Goal: Task Accomplishment & Management: Manage account settings

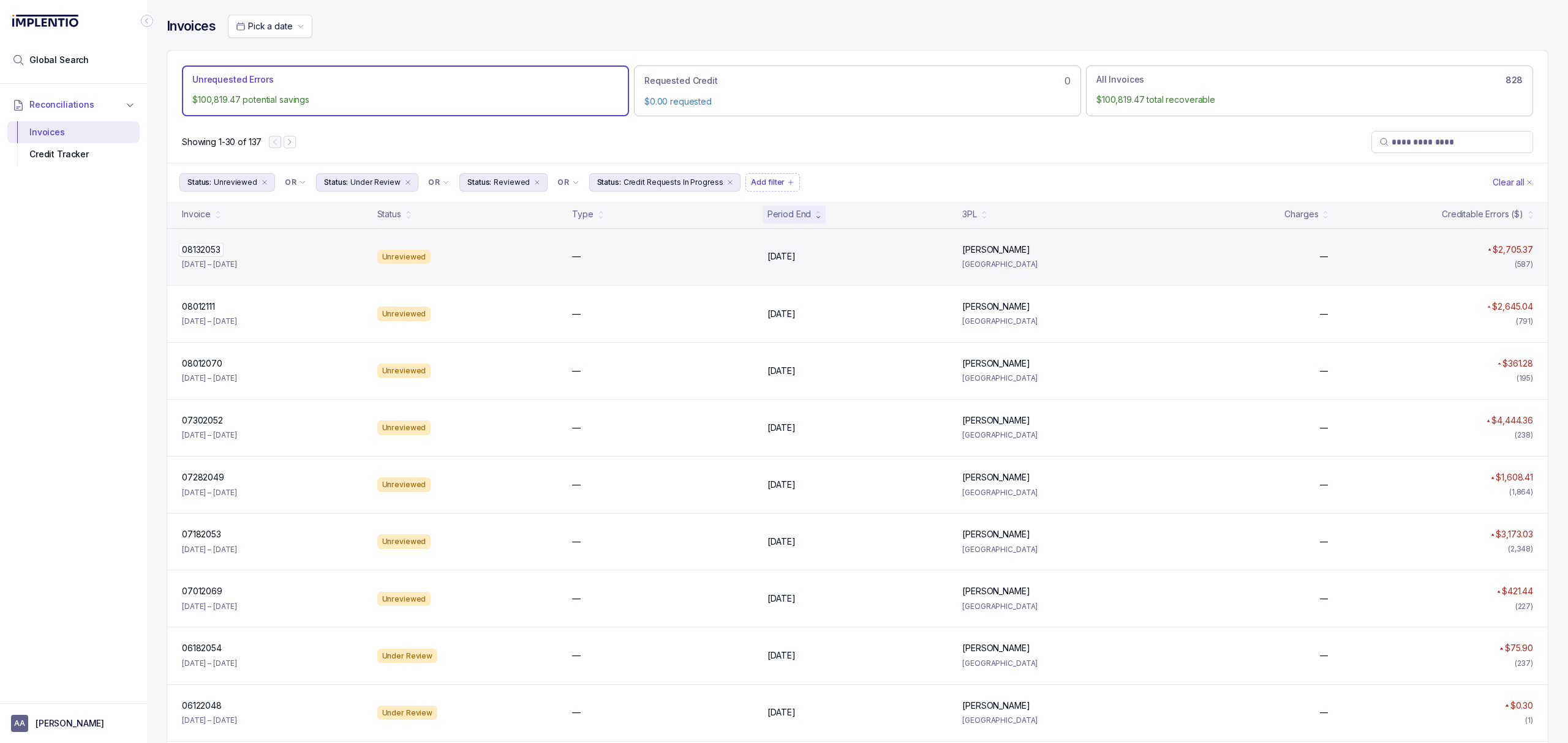
click at [191, 250] on p "08132053" at bounding box center [201, 250] width 45 height 13
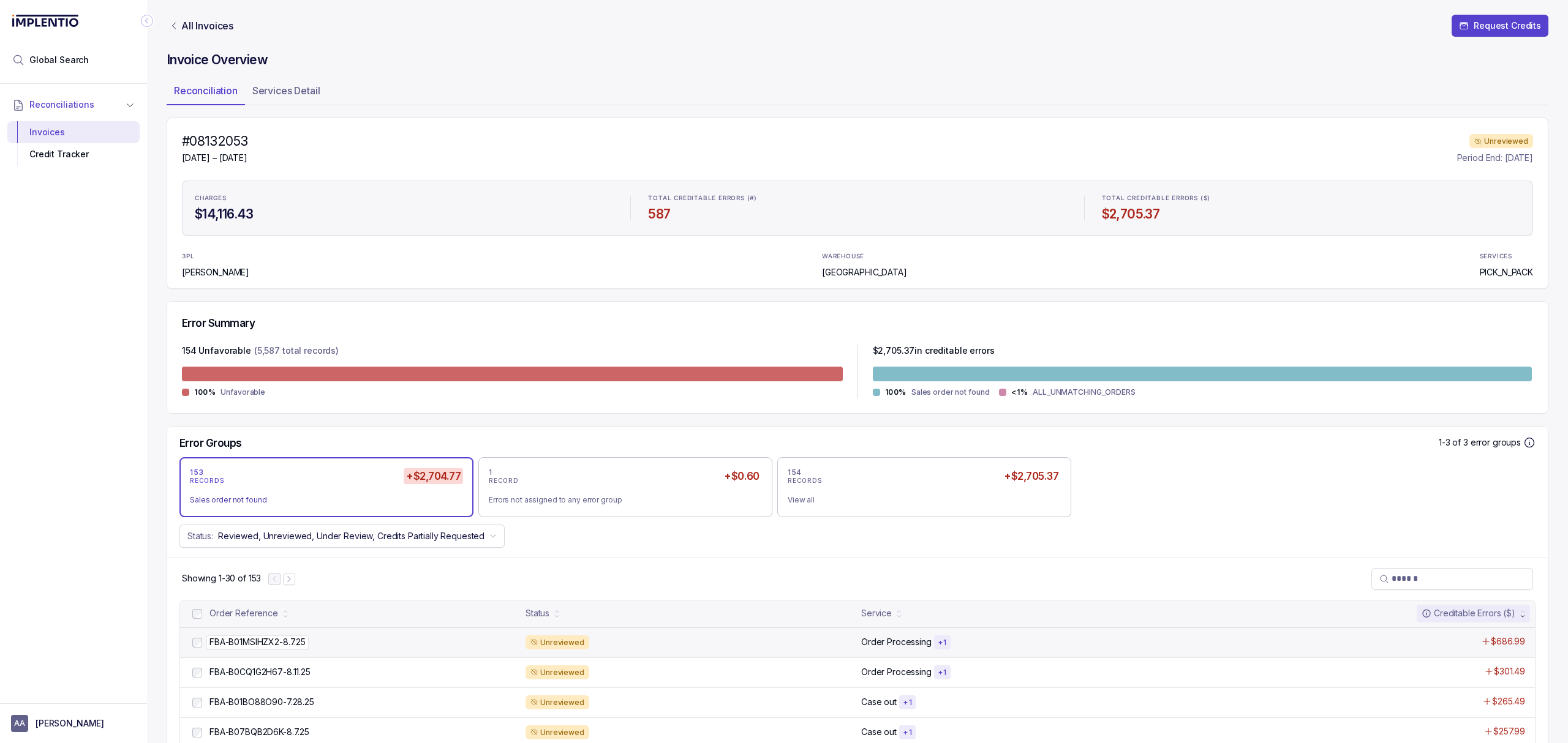
click at [243, 640] on p "FBA-B01MSIHZX2-8.7.25" at bounding box center [257, 642] width 102 height 13
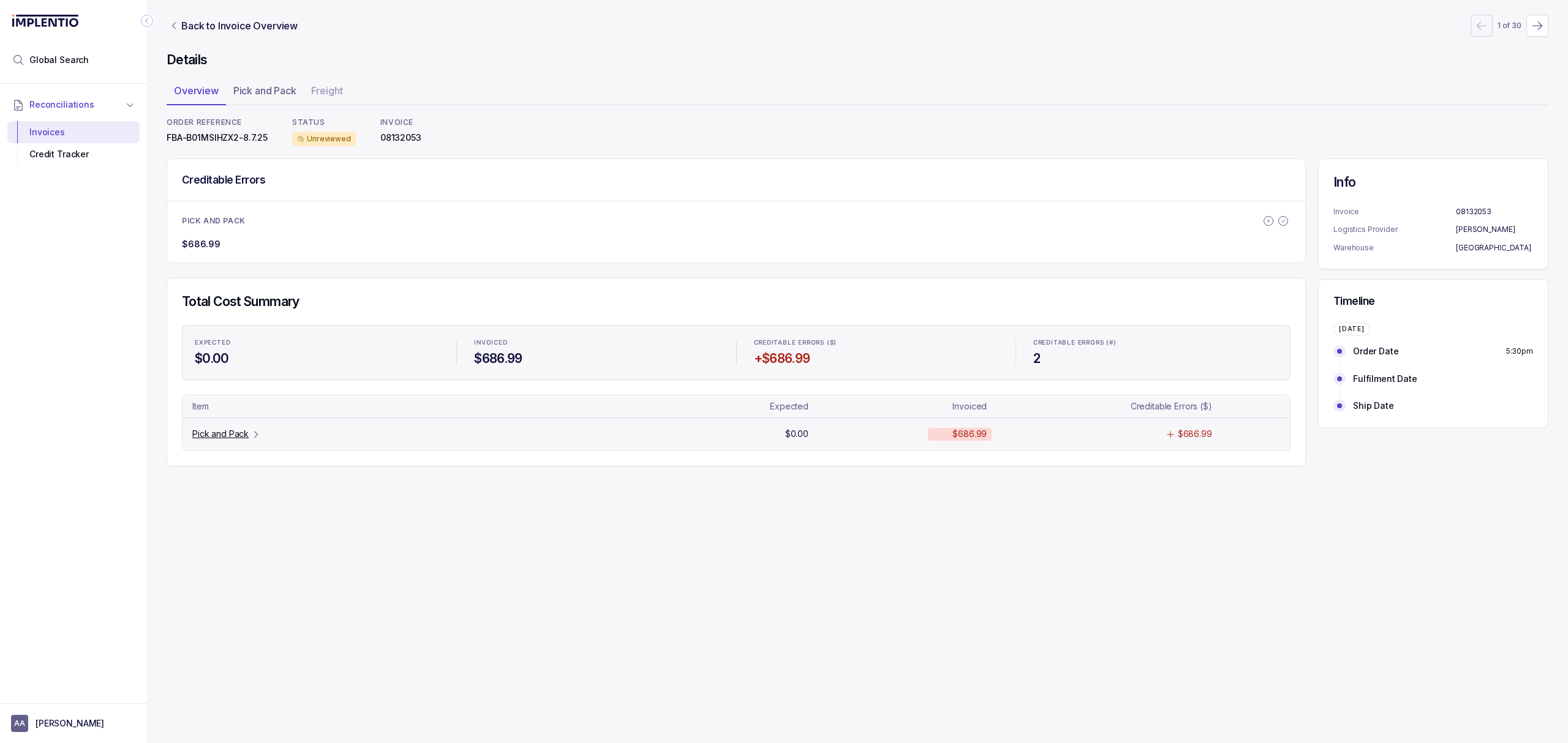
click at [227, 434] on p "Pick and Pack" at bounding box center [220, 433] width 57 height 12
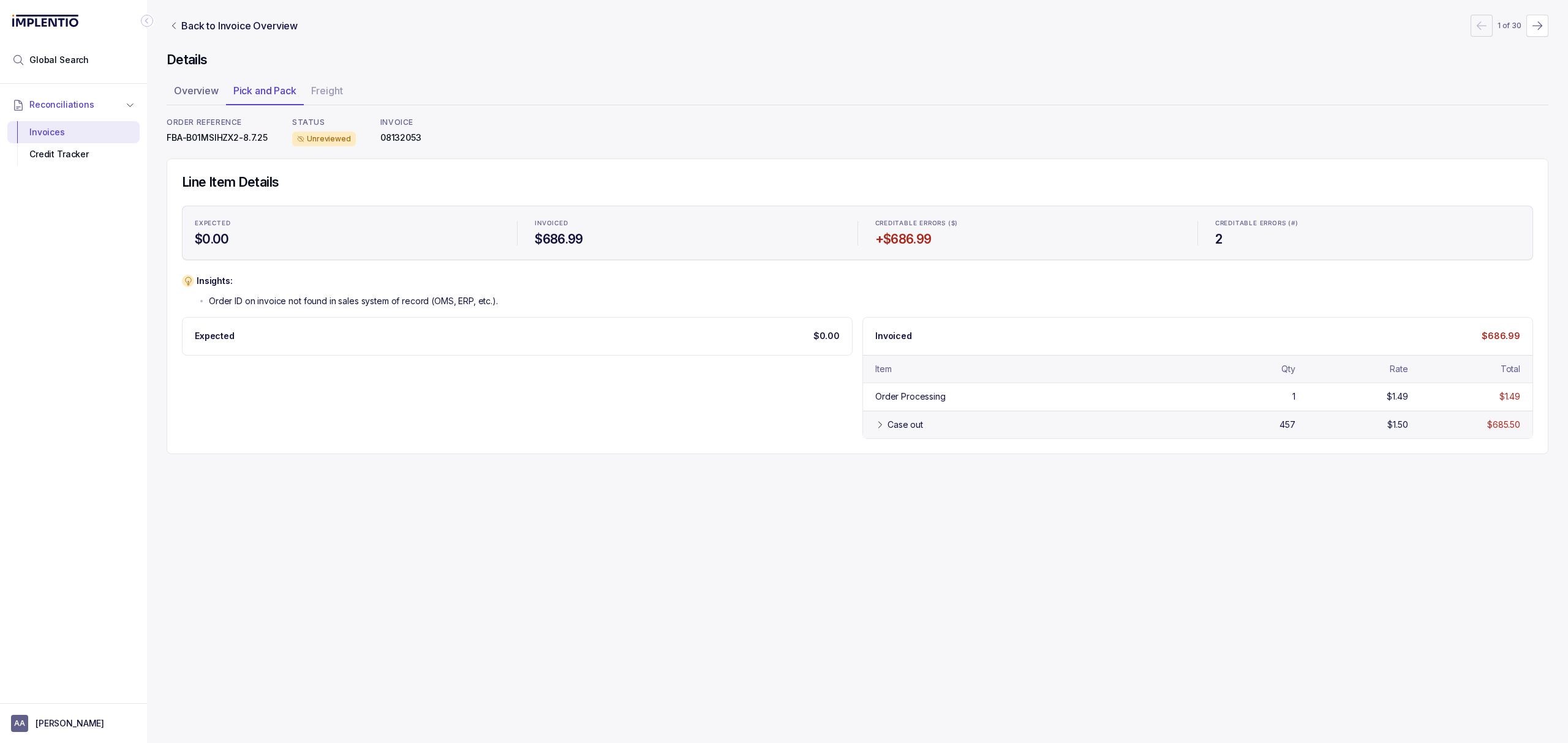
click at [943, 424] on div "Case out" at bounding box center [1035, 424] width 296 height 12
click at [81, 158] on div "Credit Tracker" at bounding box center [73, 154] width 112 height 22
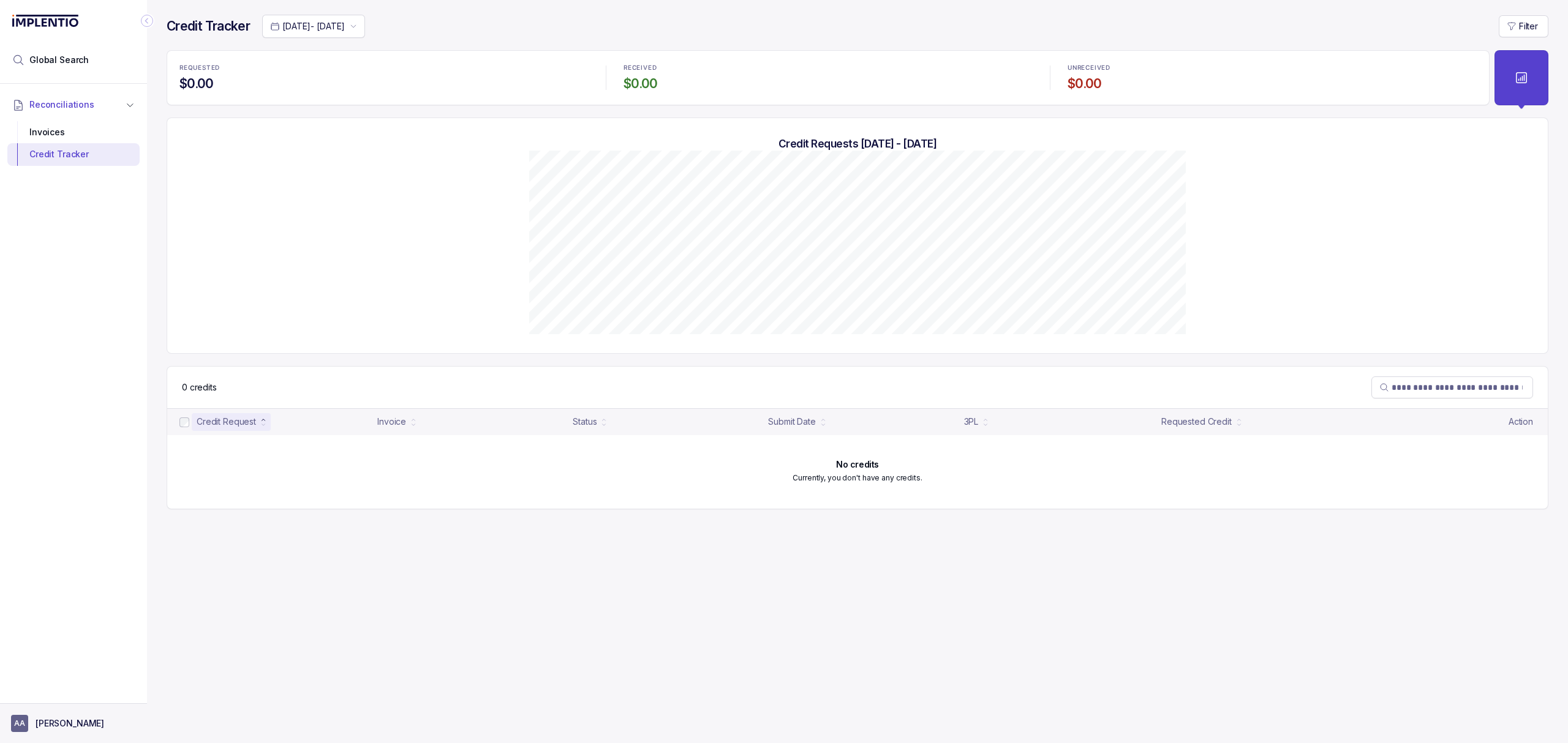
click at [62, 719] on p "[PERSON_NAME]" at bounding box center [69, 723] width 69 height 12
click at [62, 691] on p "Logout" at bounding box center [81, 696] width 101 height 12
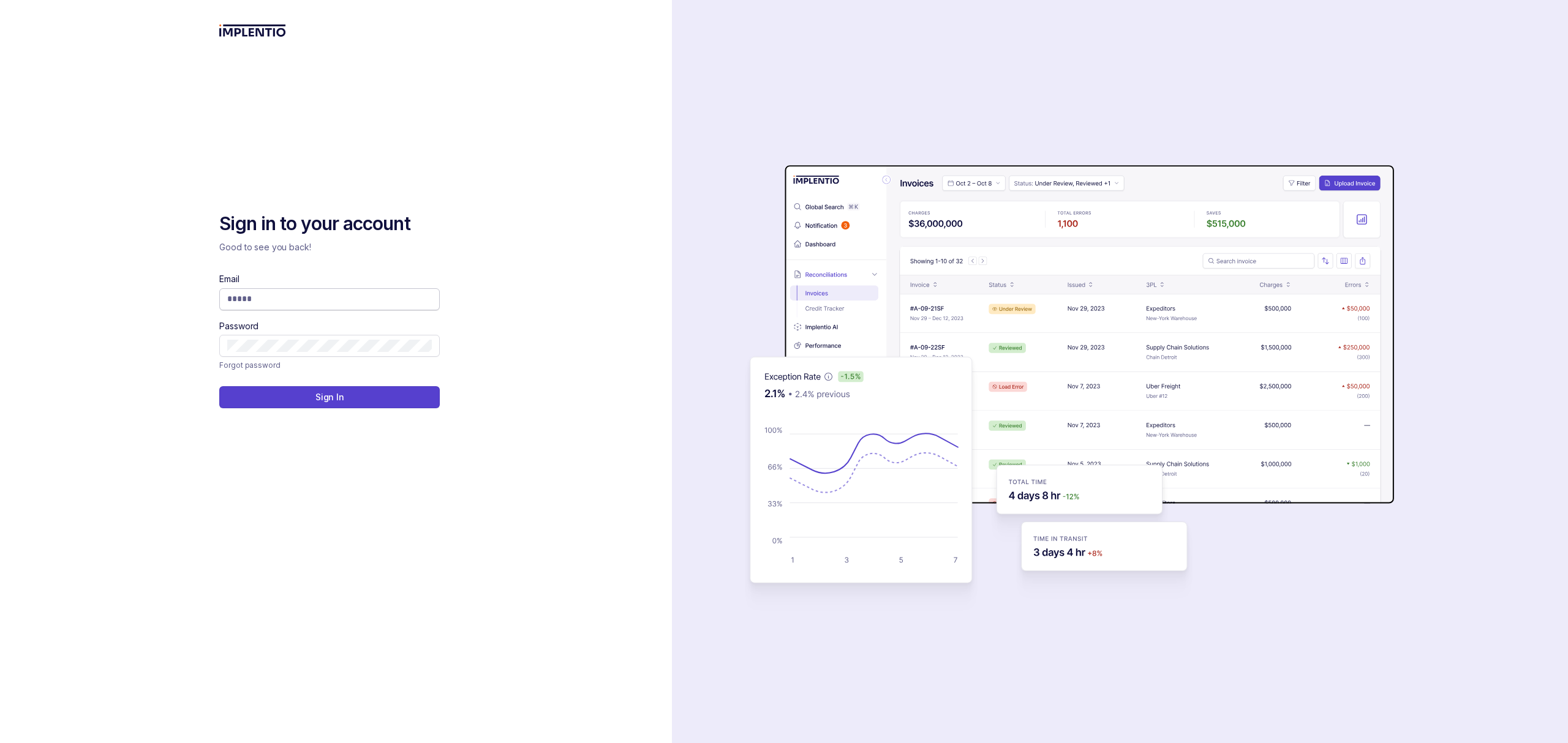
click at [246, 293] on input "Email" at bounding box center [330, 299] width 204 height 12
type input "**********"
